Goal: Participate in discussion

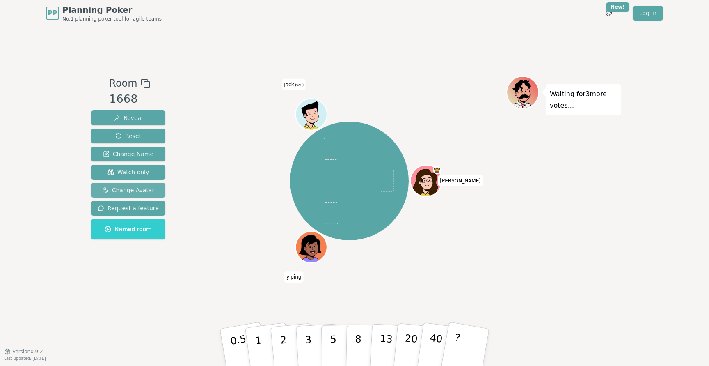
click at [138, 193] on span "Change Avatar" at bounding box center [128, 190] width 53 height 8
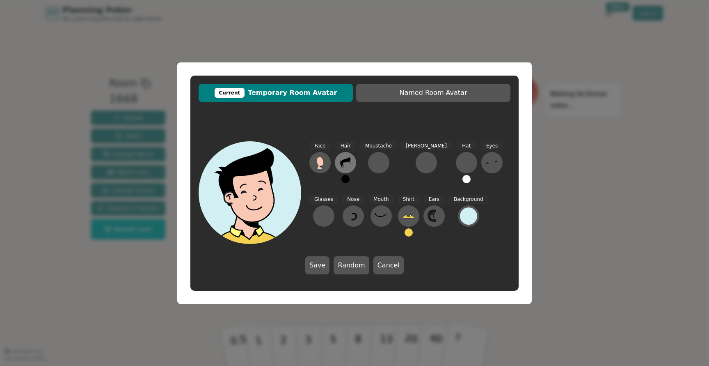
click at [345, 165] on icon at bounding box center [345, 162] width 13 height 13
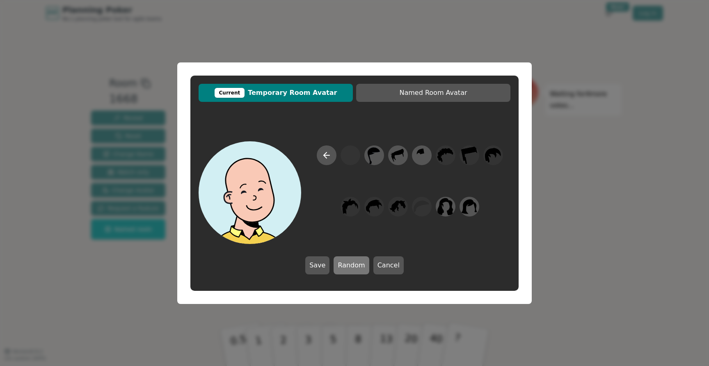
click at [346, 263] on button "Random" at bounding box center [351, 265] width 35 height 18
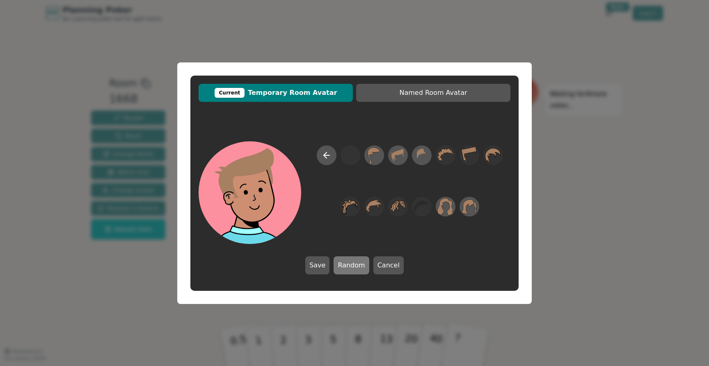
click at [356, 263] on button "Random" at bounding box center [351, 265] width 35 height 18
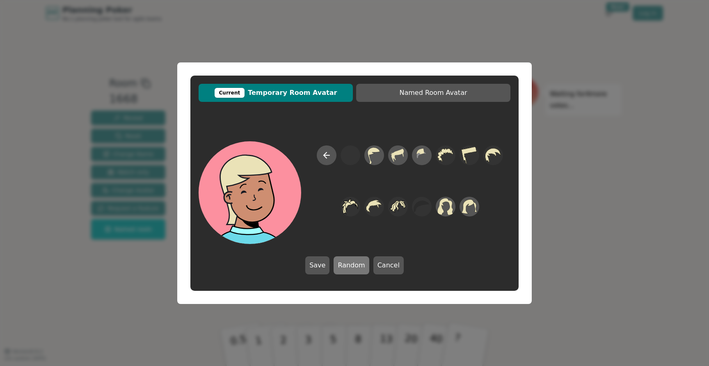
click at [356, 263] on button "Random" at bounding box center [351, 265] width 35 height 18
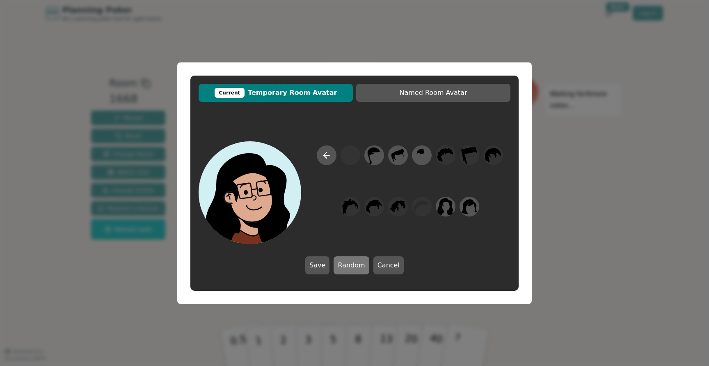
click at [356, 263] on button "Random" at bounding box center [351, 265] width 35 height 18
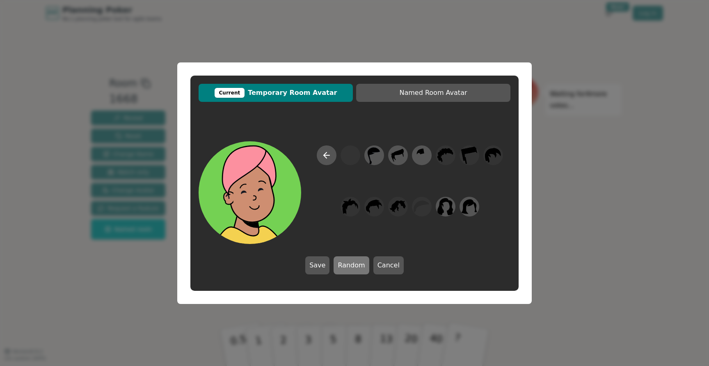
click at [356, 263] on button "Random" at bounding box center [351, 265] width 35 height 18
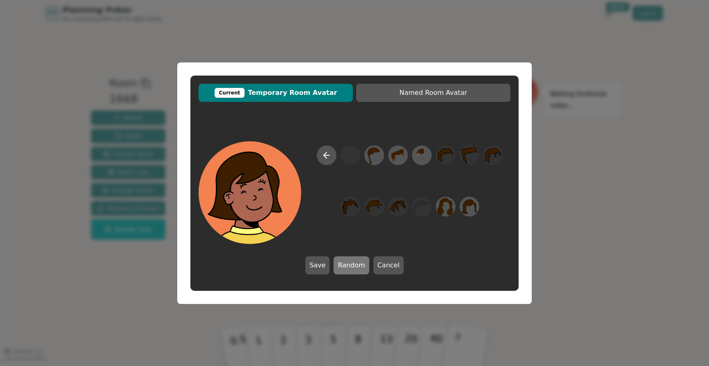
click at [356, 263] on button "Random" at bounding box center [351, 265] width 35 height 18
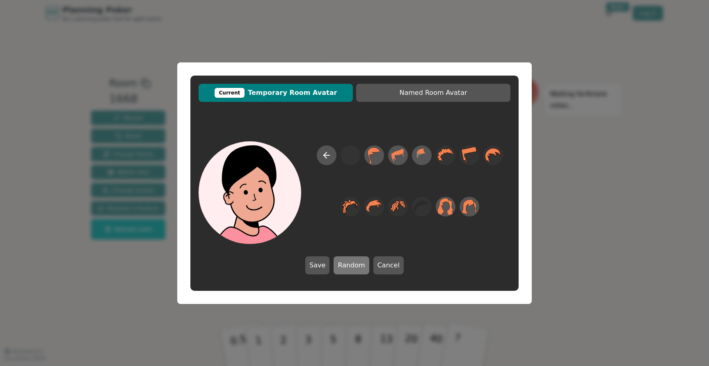
click at [356, 263] on button "Random" at bounding box center [351, 265] width 35 height 18
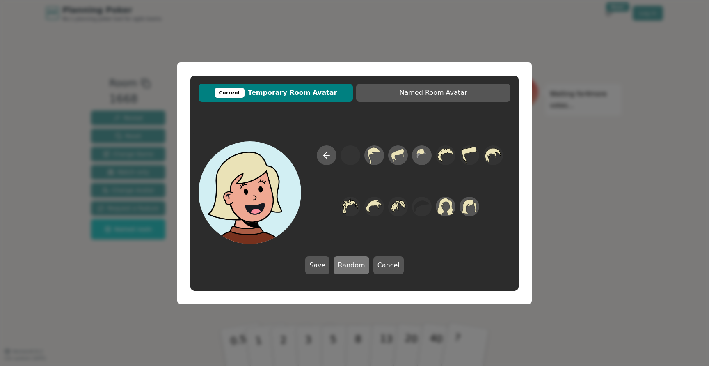
click at [356, 263] on button "Random" at bounding box center [351, 265] width 35 height 18
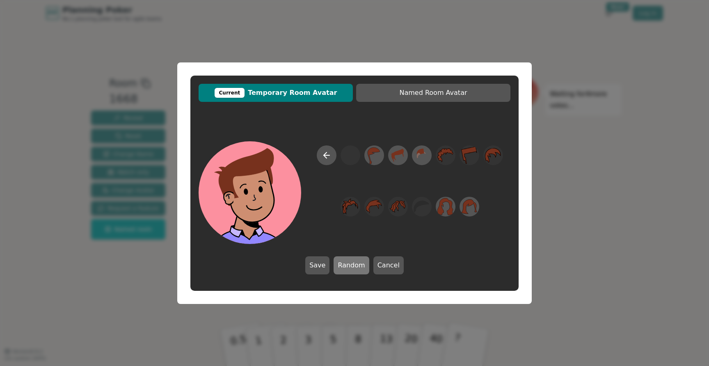
click at [356, 263] on button "Random" at bounding box center [351, 265] width 35 height 18
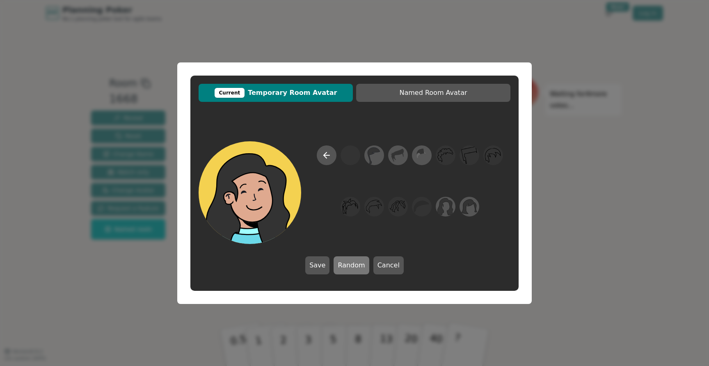
click at [356, 263] on button "Random" at bounding box center [351, 265] width 35 height 18
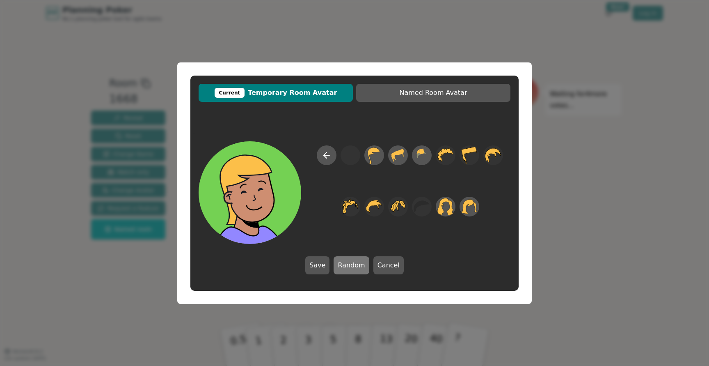
click at [356, 263] on button "Random" at bounding box center [351, 265] width 35 height 18
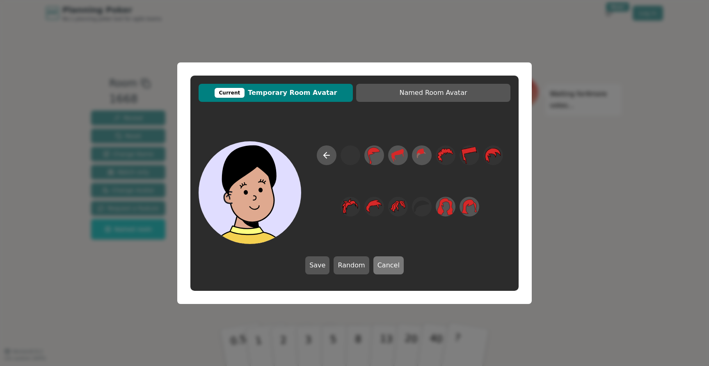
click at [384, 266] on button "Cancel" at bounding box center [389, 265] width 30 height 18
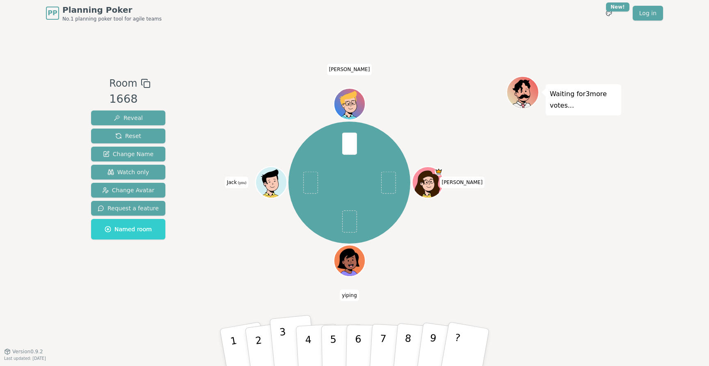
click at [284, 345] on button "3" at bounding box center [293, 347] width 47 height 65
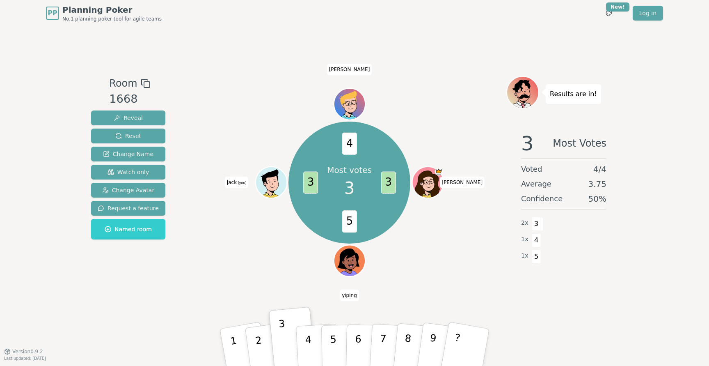
click at [351, 222] on span "5" at bounding box center [349, 221] width 15 height 22
drag, startPoint x: 351, startPoint y: 221, endPoint x: 344, endPoint y: 221, distance: 7.0
click at [344, 221] on span "5" at bounding box center [349, 221] width 15 height 22
click at [351, 222] on span "5" at bounding box center [349, 221] width 15 height 22
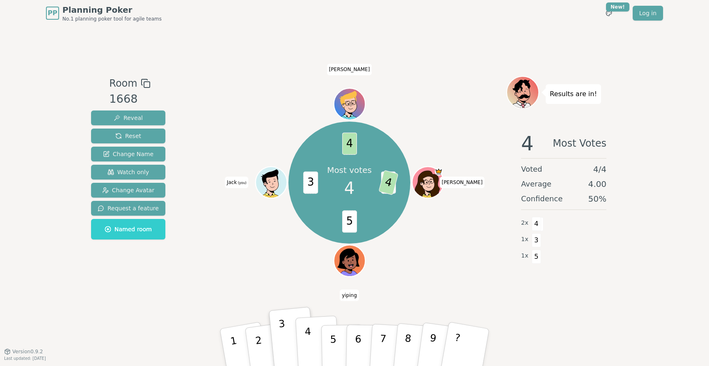
click at [316, 340] on button "4" at bounding box center [318, 347] width 45 height 64
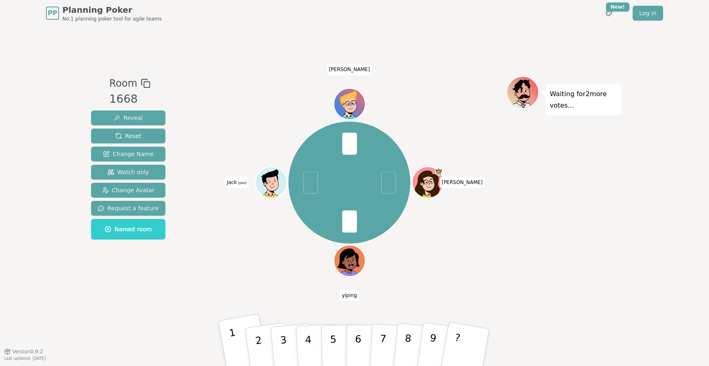
click at [234, 334] on button "1" at bounding box center [243, 347] width 51 height 68
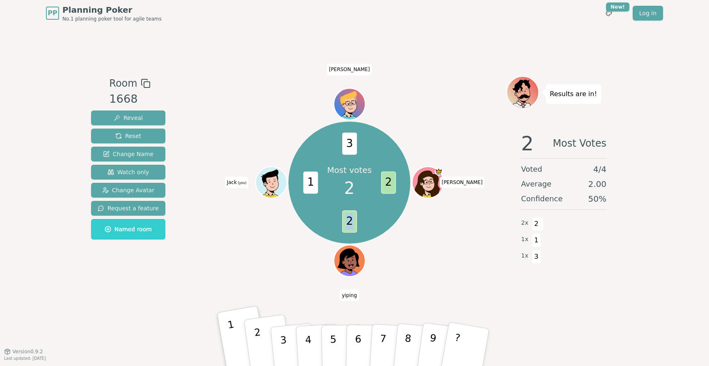
click at [264, 339] on button "2" at bounding box center [268, 347] width 49 height 66
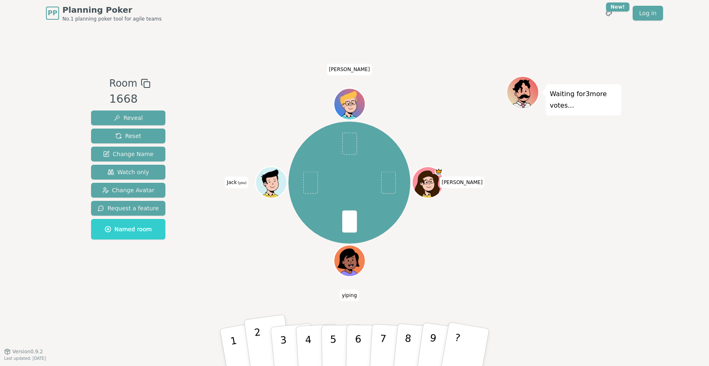
click at [255, 339] on button "2" at bounding box center [268, 347] width 49 height 66
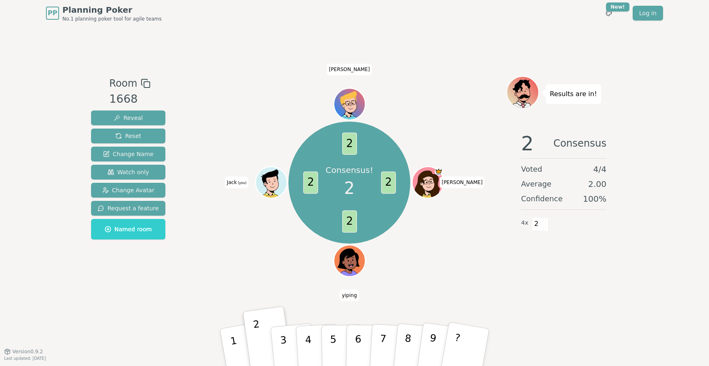
click at [632, 241] on div "PP Planning Poker No.1 planning poker tool for agile teams Toggle theme New! Lo…" at bounding box center [354, 183] width 709 height 366
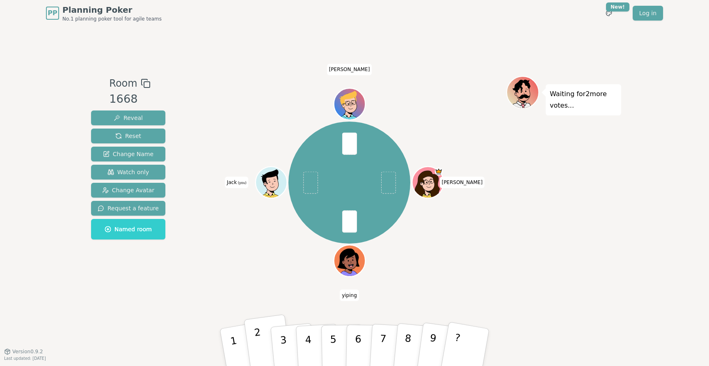
click at [264, 338] on button "2" at bounding box center [268, 347] width 49 height 66
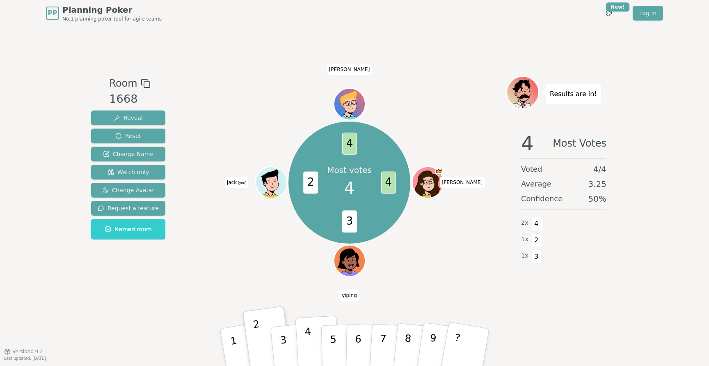
click at [307, 344] on button "4" at bounding box center [318, 347] width 45 height 64
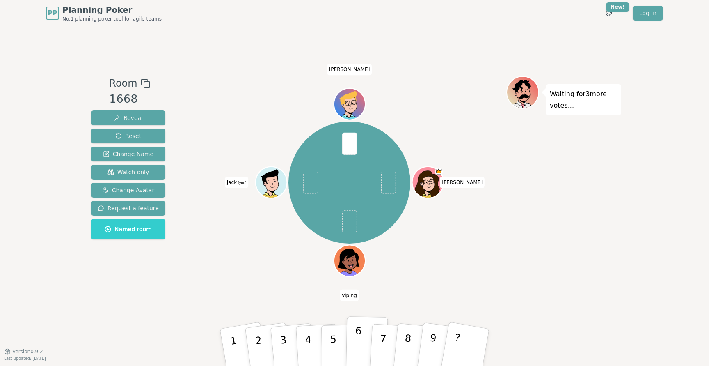
click at [355, 334] on button "6" at bounding box center [367, 347] width 42 height 62
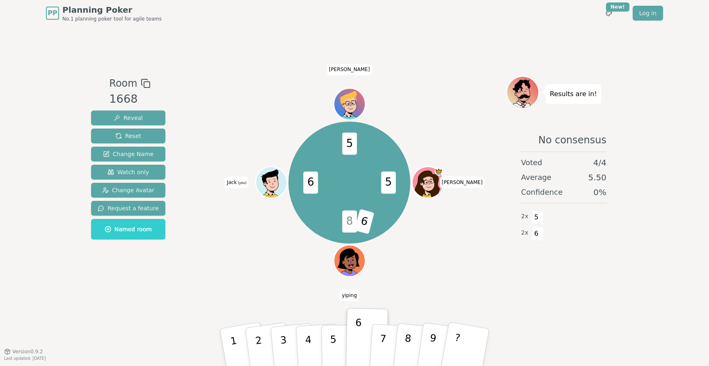
click at [349, 222] on span "8" at bounding box center [349, 221] width 15 height 22
click at [285, 250] on div "5 8 6 6 5 [PERSON_NAME] [PERSON_NAME] (you) [PERSON_NAME]" at bounding box center [350, 183] width 314 height 184
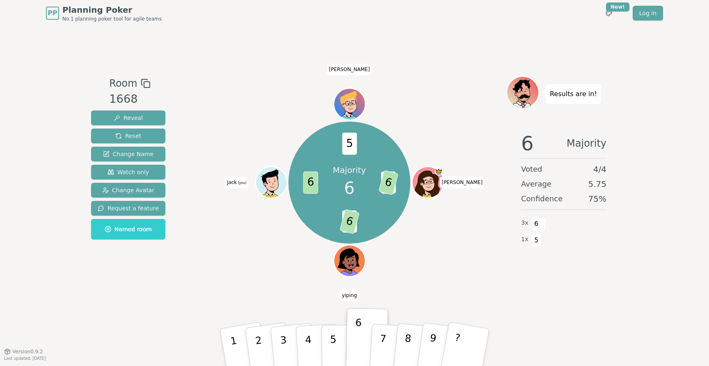
click at [538, 223] on span "6" at bounding box center [536, 224] width 9 height 14
drag, startPoint x: 534, startPoint y: 225, endPoint x: 543, endPoint y: 225, distance: 8.6
click at [532, 225] on div "6" at bounding box center [532, 223] width 0 height 12
click at [543, 225] on span at bounding box center [541, 224] width 9 height 14
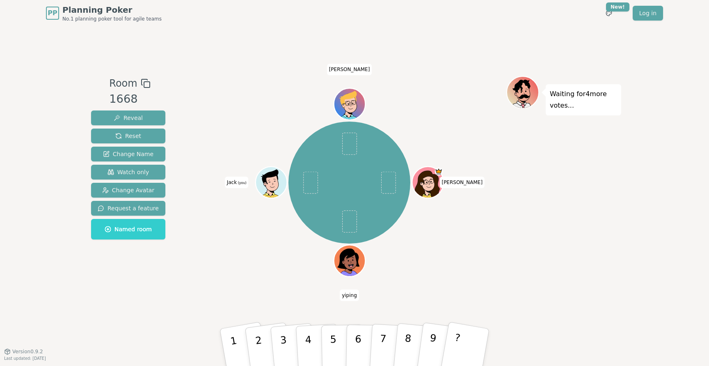
click at [458, 182] on span "[PERSON_NAME]" at bounding box center [462, 182] width 45 height 11
click at [467, 189] on div "[PERSON_NAME] [PERSON_NAME] (you) [PERSON_NAME]" at bounding box center [350, 183] width 314 height 184
click at [463, 181] on span "[PERSON_NAME]" at bounding box center [462, 182] width 45 height 11
click at [265, 346] on button "2" at bounding box center [268, 347] width 49 height 66
